Goal: Information Seeking & Learning: Check status

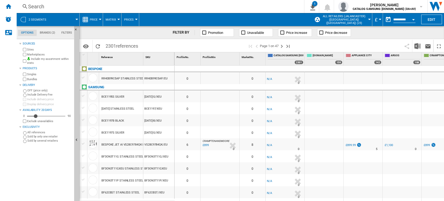
click at [42, 4] on div "Search" at bounding box center [159, 6] width 262 height 7
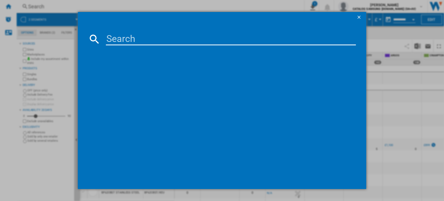
drag, startPoint x: 151, startPoint y: 45, endPoint x: 149, endPoint y: 41, distance: 4.7
click at [151, 44] on md-dialog-content at bounding box center [222, 105] width 289 height 166
paste input "WD90DG5G34BBEU"
type input "WD90DG5G34BBEU"
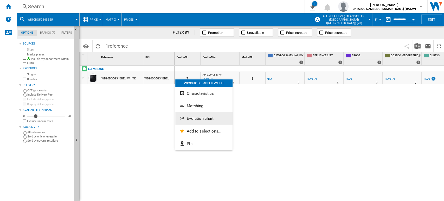
click at [191, 116] on span "Evolution chart" at bounding box center [200, 118] width 27 height 5
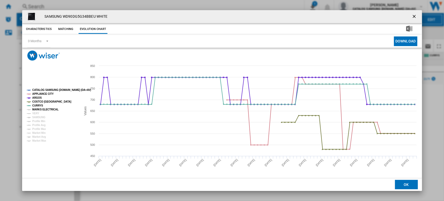
click at [44, 109] on tspan "MARKS ELECTRICAL" at bounding box center [45, 109] width 26 height 3
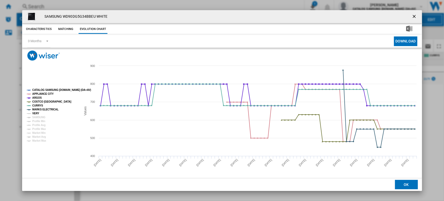
click at [37, 112] on tspan "VERY" at bounding box center [35, 113] width 7 height 3
click at [38, 116] on tspan "SAMSUNG" at bounding box center [38, 117] width 13 height 3
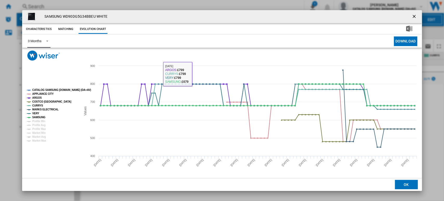
click at [47, 41] on span "Product popup" at bounding box center [46, 40] width 6 height 5
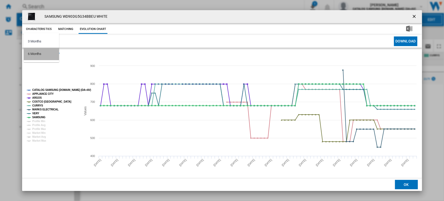
click at [35, 52] on div "6 Months" at bounding box center [35, 54] width 14 height 5
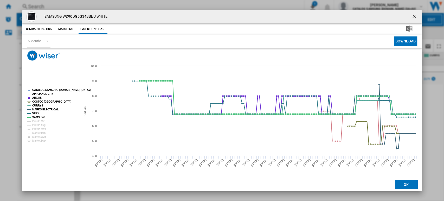
click at [413, 16] on ng-md-icon "getI18NText('BUTTONS.CLOSE_DIALOG')" at bounding box center [414, 17] width 6 height 6
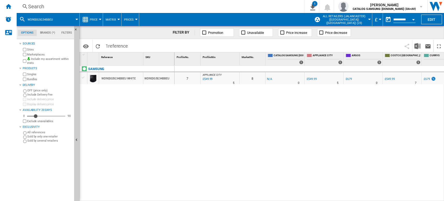
click at [34, 4] on div "Search" at bounding box center [159, 6] width 262 height 7
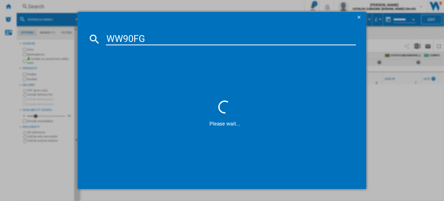
type input "WW90FG3"
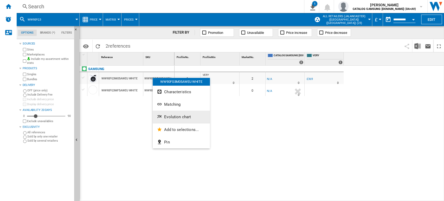
click at [166, 115] on span "Evolution chart" at bounding box center [177, 116] width 27 height 5
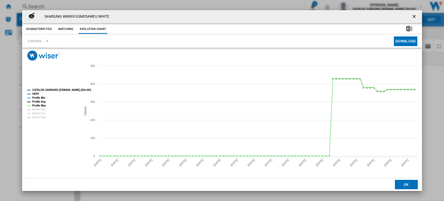
click at [414, 15] on ng-md-icon "getI18NText('BUTTONS.CLOSE_DIALOG')" at bounding box center [414, 17] width 6 height 6
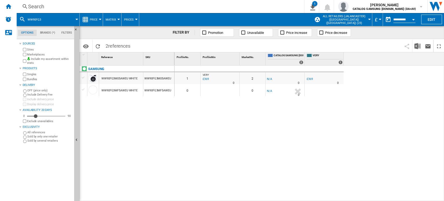
click at [37, 4] on div "Search" at bounding box center [159, 6] width 262 height 7
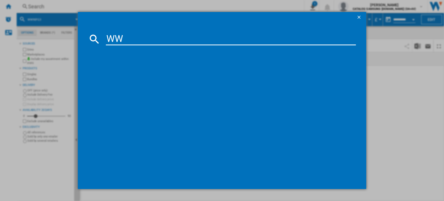
type input "W"
